Goal: Information Seeking & Learning: Find specific fact

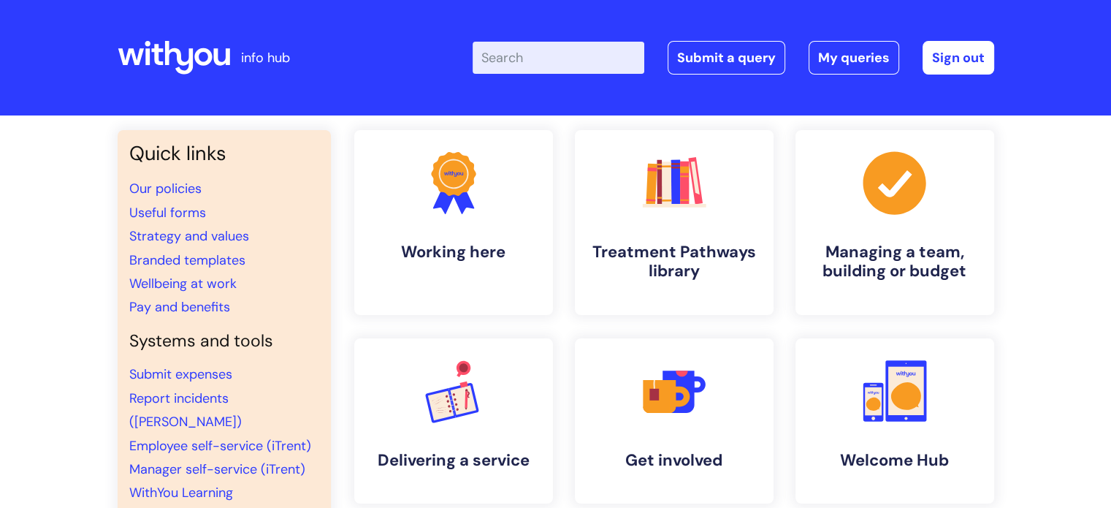
click at [576, 58] on input "Enter your search term here..." at bounding box center [559, 58] width 172 height 32
type input "job description"
click button "Search" at bounding box center [0, 0] width 0 height 0
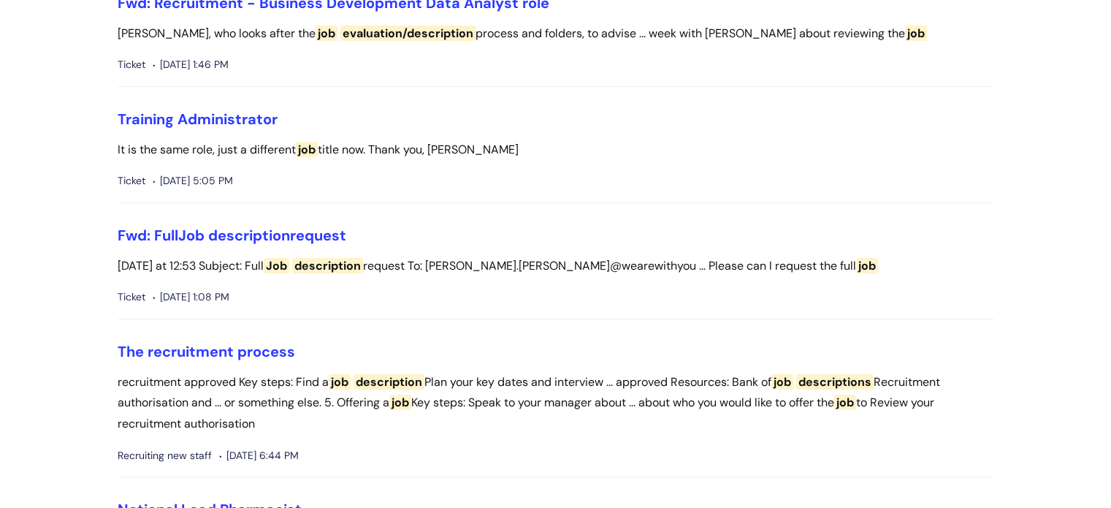
scroll to position [324, 0]
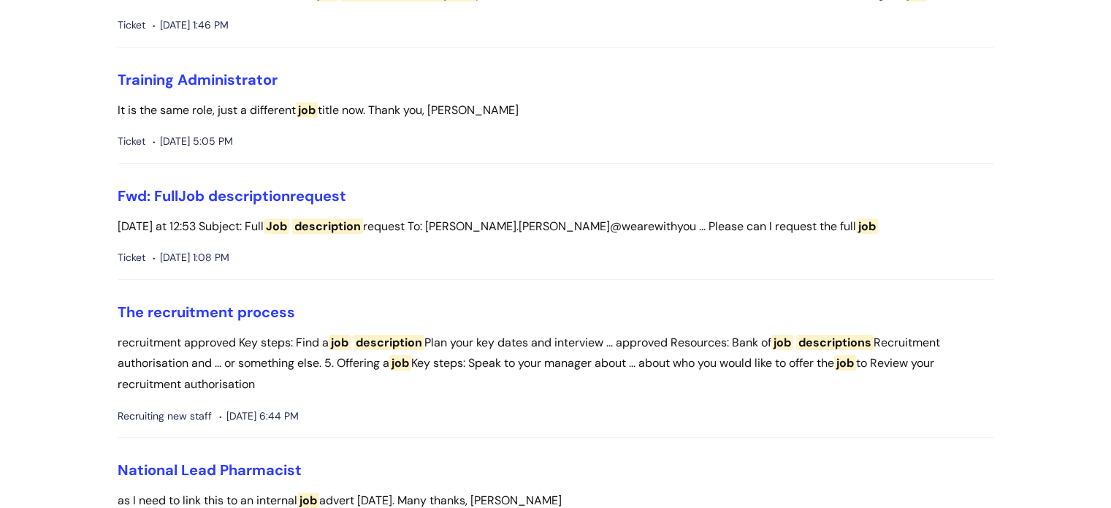
drag, startPoint x: 0, startPoint y: 0, endPoint x: 1122, endPoint y: 111, distance: 1127.0
click at [254, 306] on link "The recruitment process" at bounding box center [207, 311] width 178 height 19
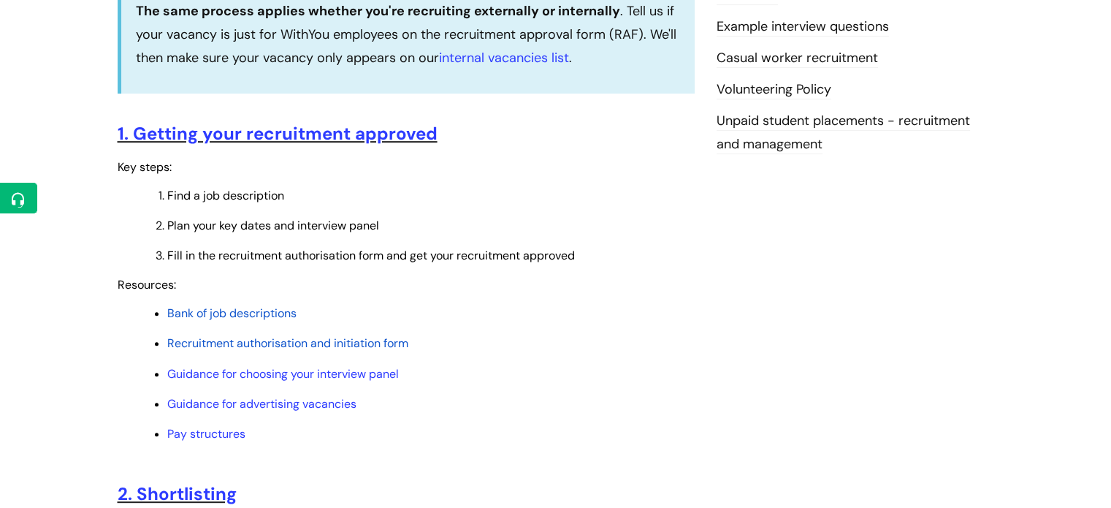
scroll to position [529, 0]
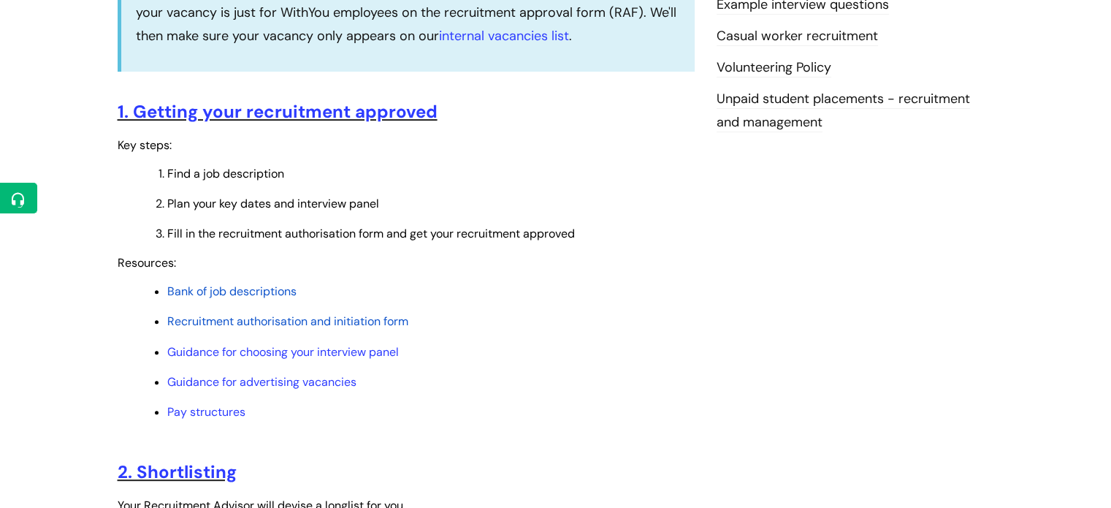
drag, startPoint x: 0, startPoint y: 0, endPoint x: 1122, endPoint y: 125, distance: 1128.5
click at [227, 291] on span "Bank of job descriptions" at bounding box center [231, 290] width 129 height 15
